Goal: Transaction & Acquisition: Purchase product/service

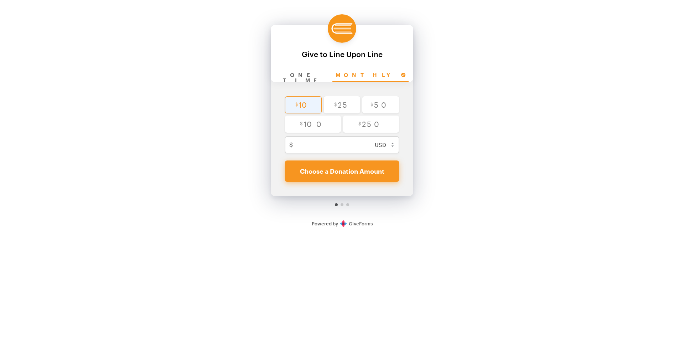
click at [305, 99] on input "radio" at bounding box center [303, 104] width 37 height 17
radio input "true"
type input "10"
checkbox input "false"
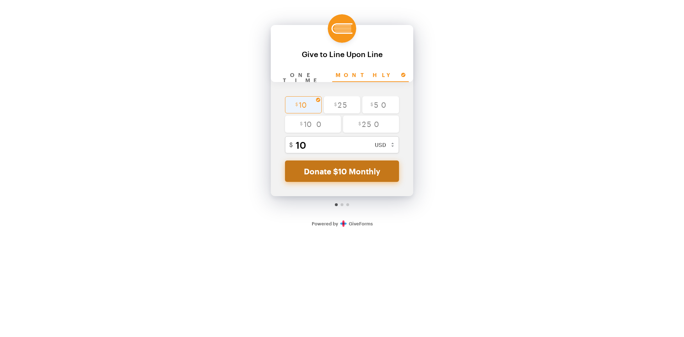
click at [367, 170] on button "Donate $10 Monthly" at bounding box center [342, 170] width 114 height 21
